Goal: Task Accomplishment & Management: Complete application form

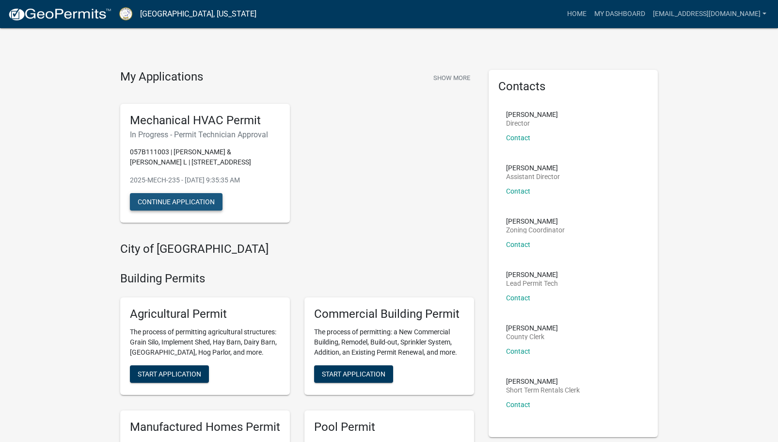
click at [175, 201] on button "Continue Application" at bounding box center [176, 201] width 93 height 17
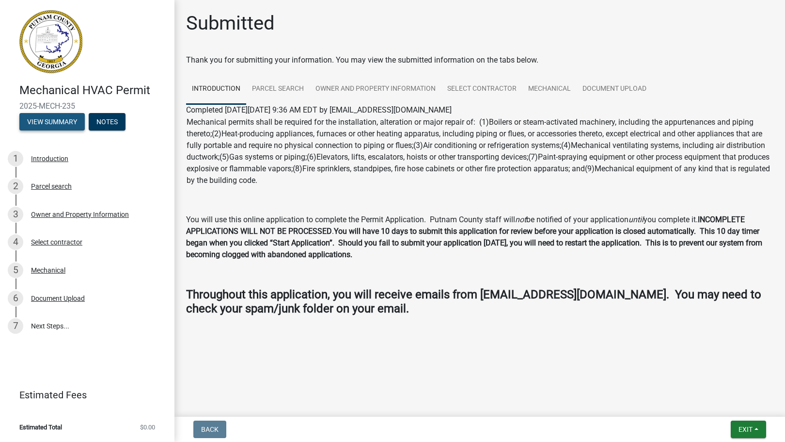
click at [66, 115] on button "View Summary" at bounding box center [51, 121] width 65 height 17
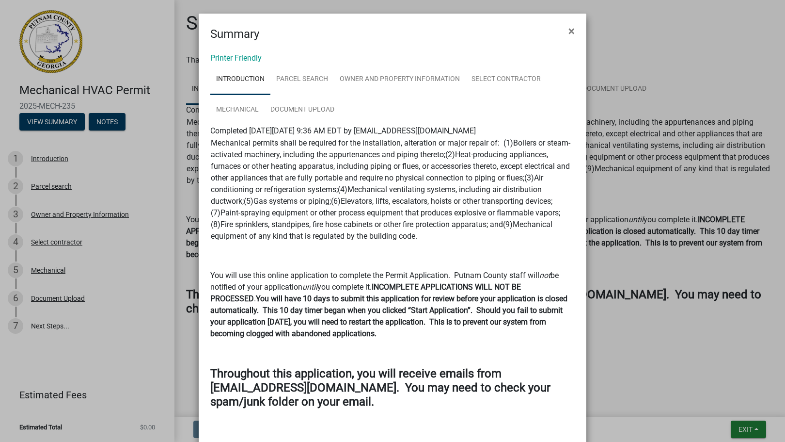
scroll to position [47, 0]
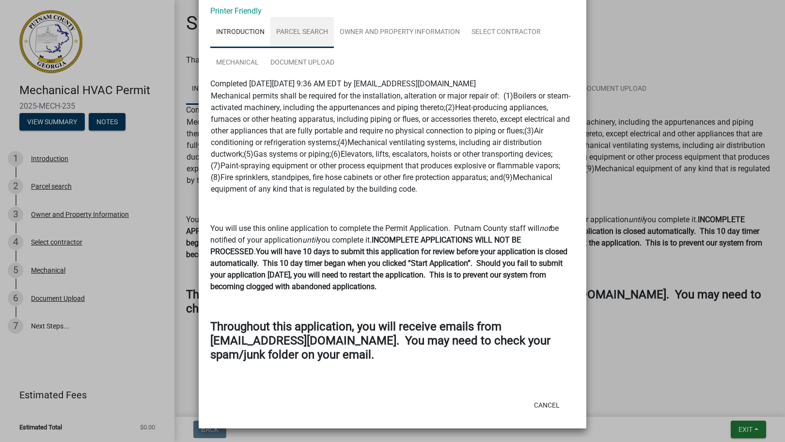
click at [299, 33] on link "Parcel search" at bounding box center [303, 32] width 64 height 31
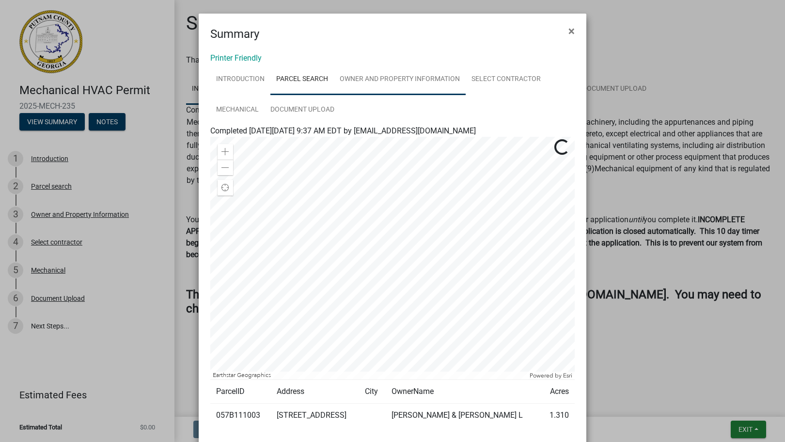
click at [370, 82] on link "Owner and Property Information" at bounding box center [400, 79] width 132 height 31
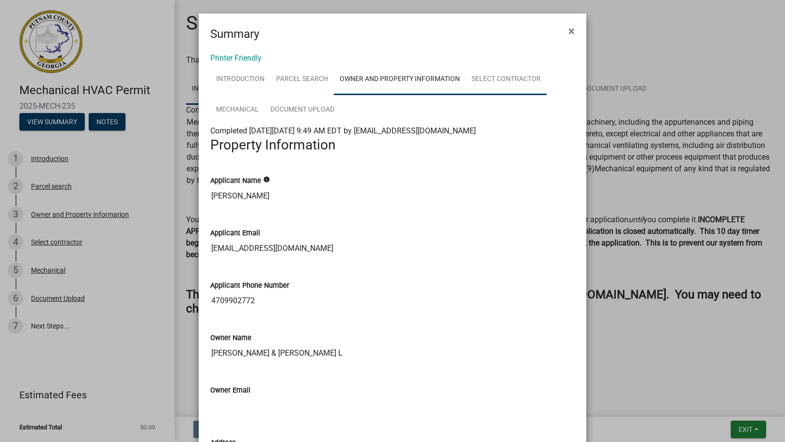
click at [500, 79] on link "Select contractor" at bounding box center [506, 79] width 81 height 31
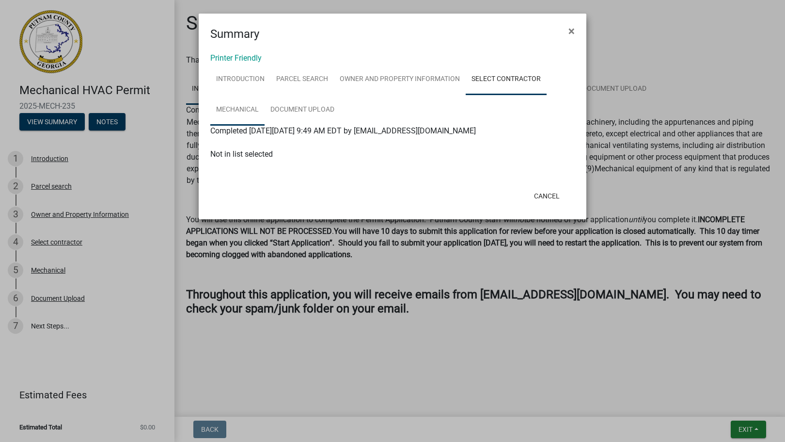
click at [244, 107] on link "Mechanical" at bounding box center [237, 110] width 54 height 31
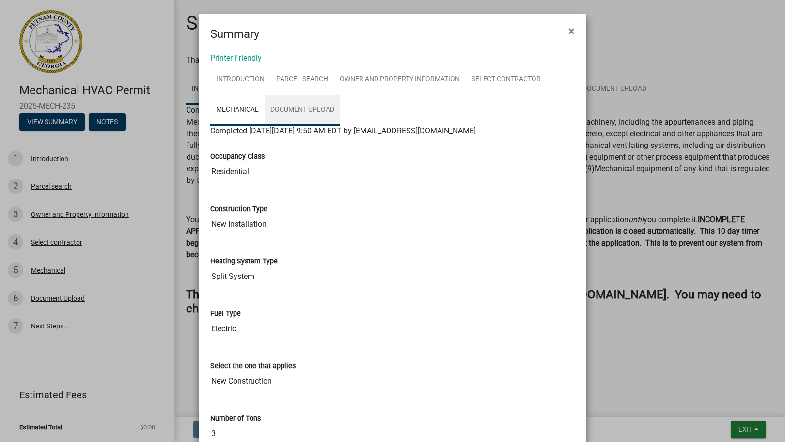
click at [300, 107] on link "Document Upload" at bounding box center [303, 110] width 76 height 31
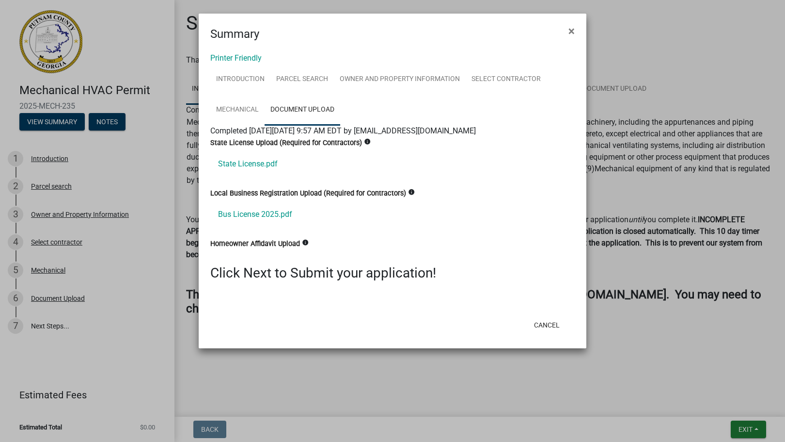
click at [27, 326] on ngb-modal-window "Summary × Printer Friendly Introduction Parcel search Owner and Property Inform…" at bounding box center [392, 221] width 785 height 442
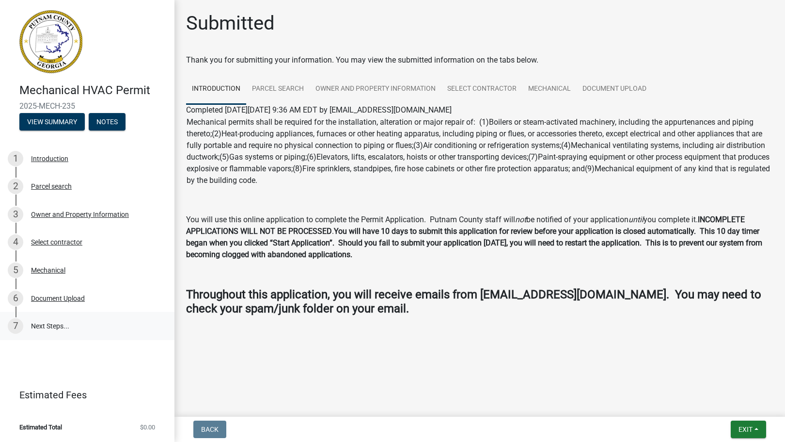
click at [42, 328] on link "7 Next Steps..." at bounding box center [87, 326] width 175 height 28
click at [102, 126] on button "Notes" at bounding box center [107, 121] width 37 height 17
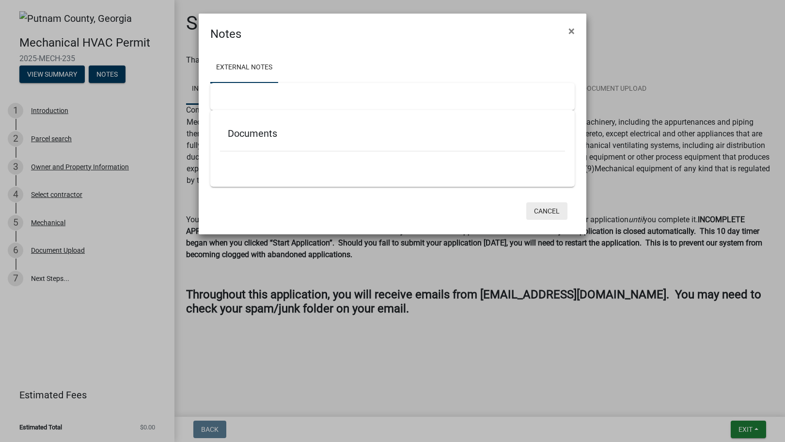
click at [556, 210] on button "Cancel" at bounding box center [547, 210] width 41 height 17
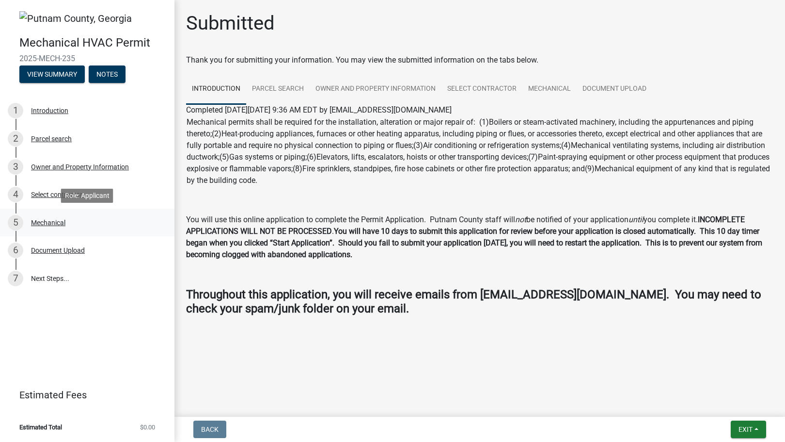
click at [50, 219] on div "Mechanical" at bounding box center [48, 222] width 34 height 7
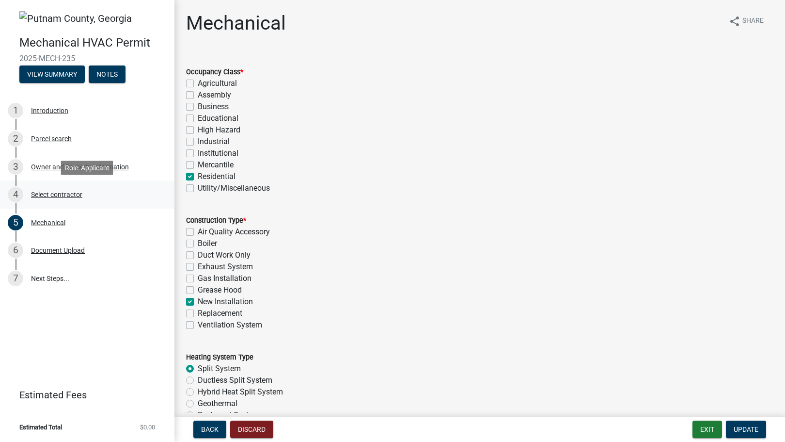
click at [38, 192] on div "Select contractor" at bounding box center [56, 194] width 51 height 7
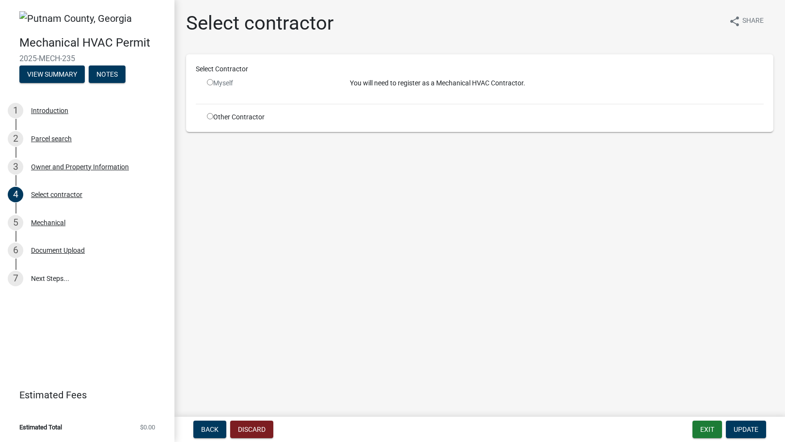
click at [210, 82] on input "radio" at bounding box center [210, 82] width 6 height 6
radio input "false"
click at [210, 117] on input "radio" at bounding box center [210, 116] width 6 height 6
radio input "true"
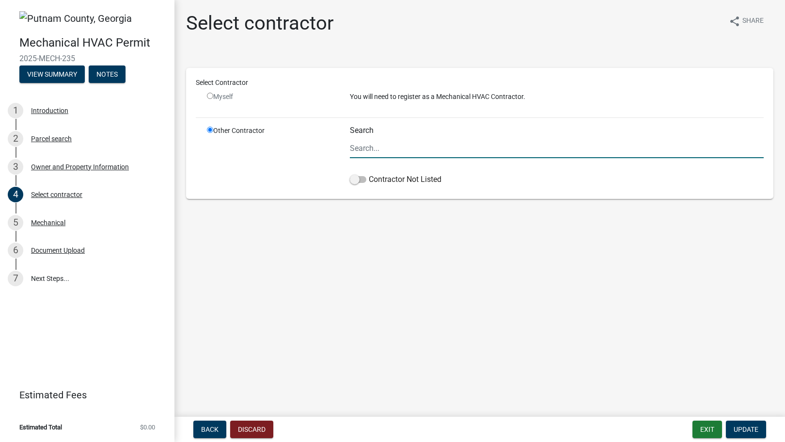
click at [383, 150] on input "Search" at bounding box center [557, 148] width 414 height 20
click at [747, 429] on span "Update" at bounding box center [746, 429] width 25 height 8
click at [459, 153] on input "Mako Refrigeration" at bounding box center [557, 148] width 414 height 20
type input "Mako"
click at [746, 426] on span "Update" at bounding box center [746, 429] width 25 height 8
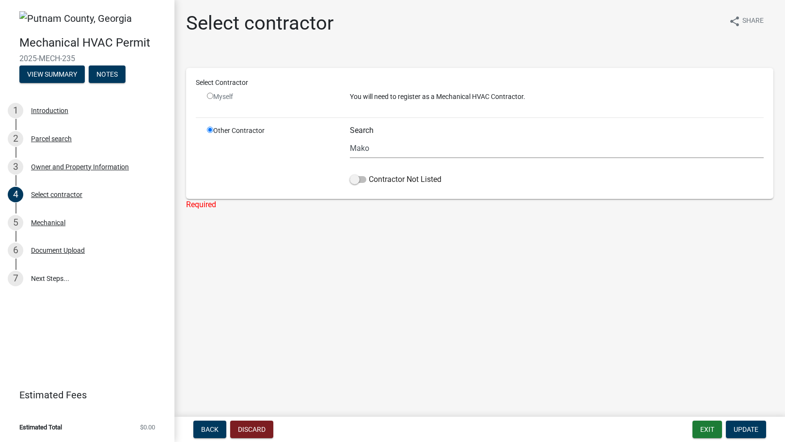
click at [214, 98] on div "Myself" at bounding box center [271, 97] width 128 height 10
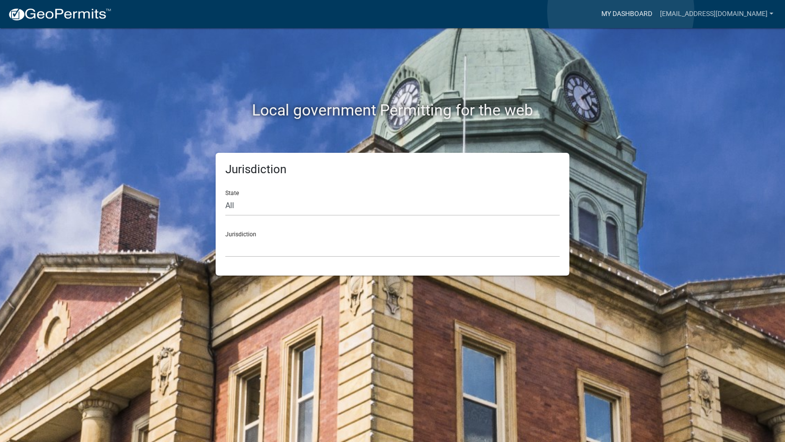
click at [621, 11] on link "My Dashboard" at bounding box center [627, 14] width 59 height 18
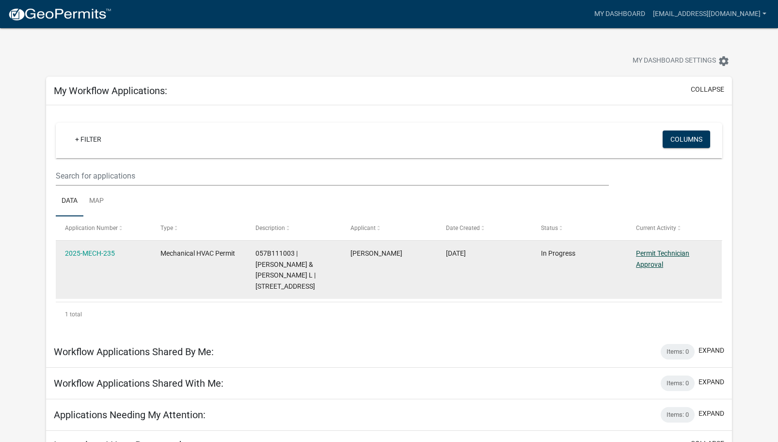
click at [643, 256] on link "Permit Technician Approval" at bounding box center [662, 258] width 53 height 19
